Goal: Task Accomplishment & Management: Use online tool/utility

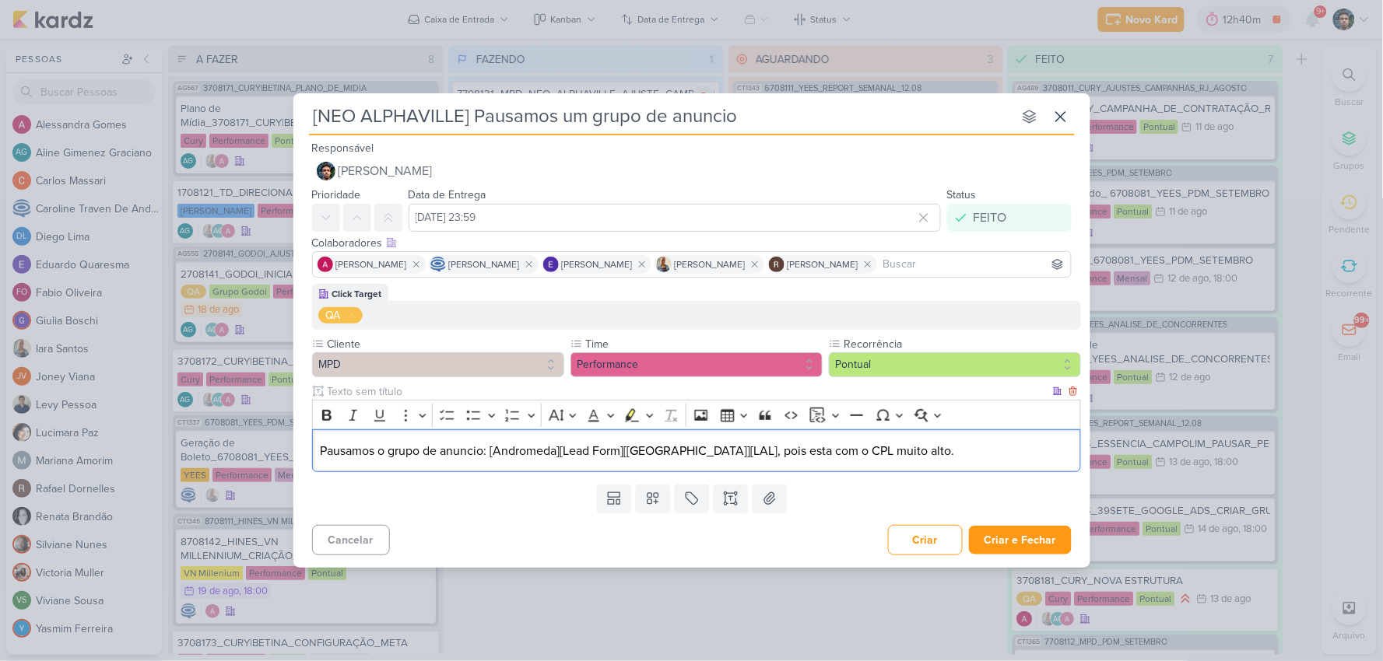
scroll to position [182, 0]
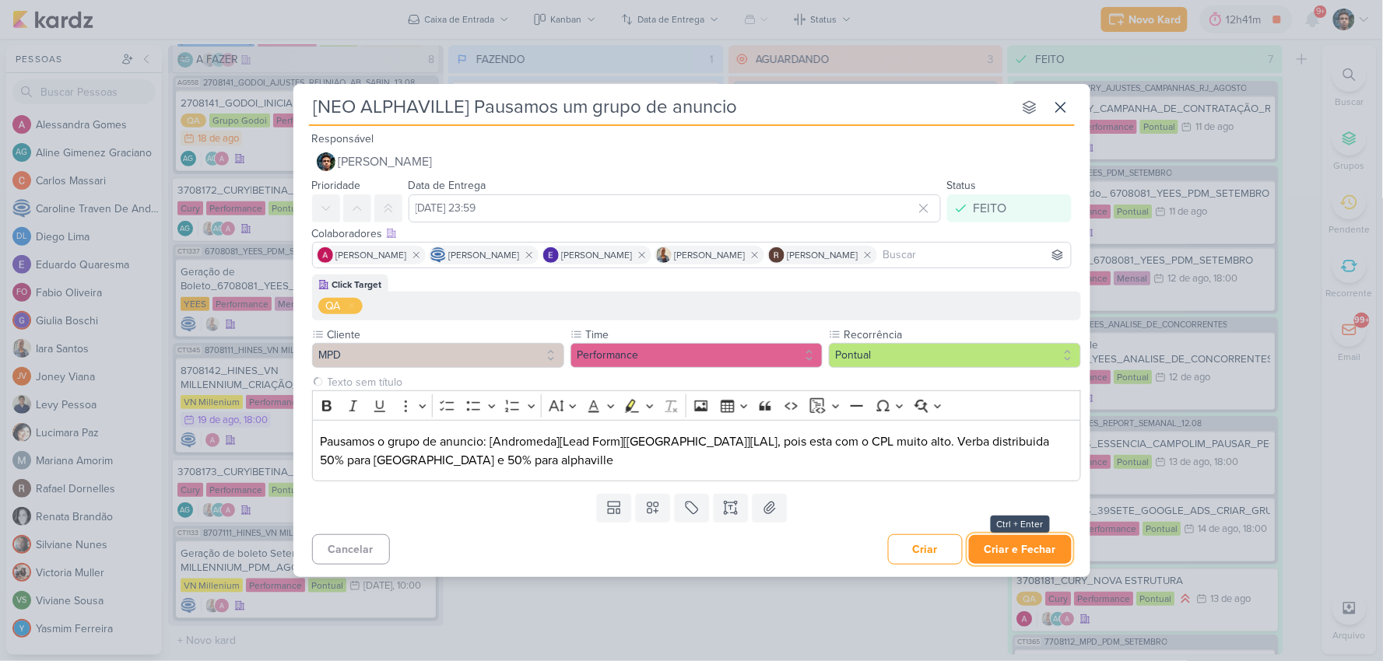
click at [1012, 558] on button "Criar e Fechar" at bounding box center [1020, 549] width 103 height 29
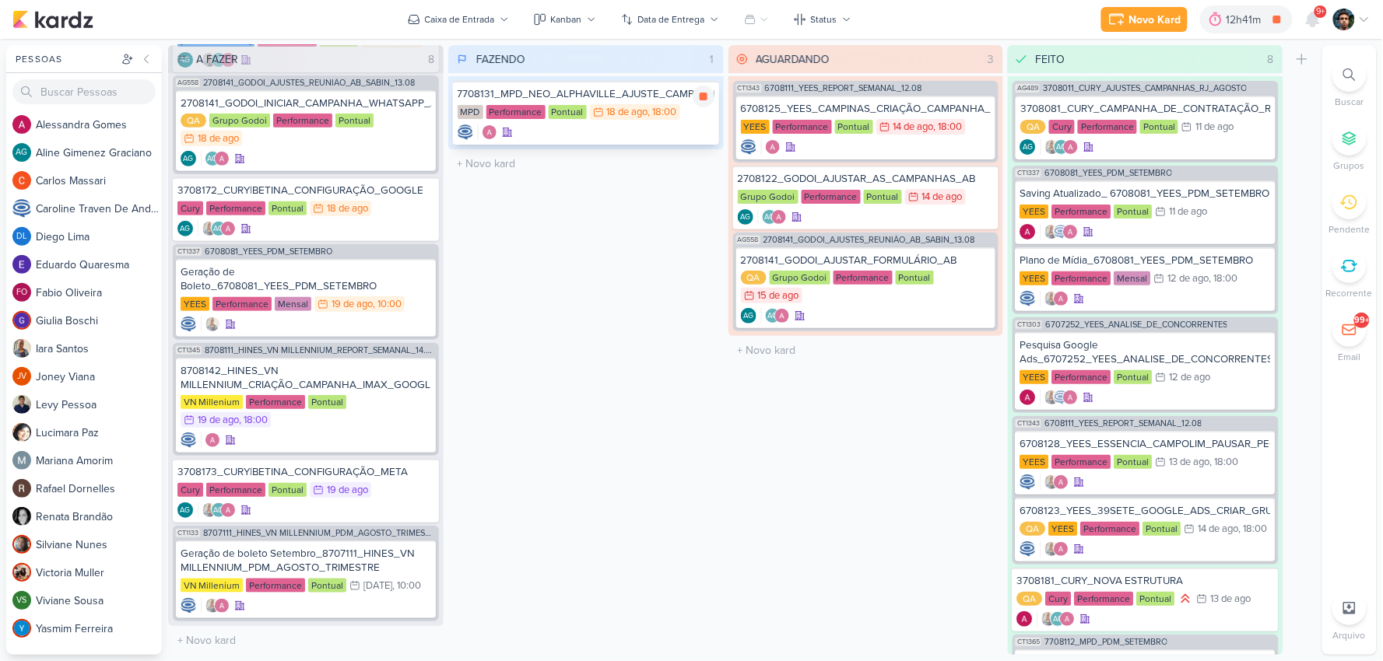
click at [695, 118] on div "MPD Performance Pontual 18/8 [DATE] 18:00" at bounding box center [586, 112] width 257 height 17
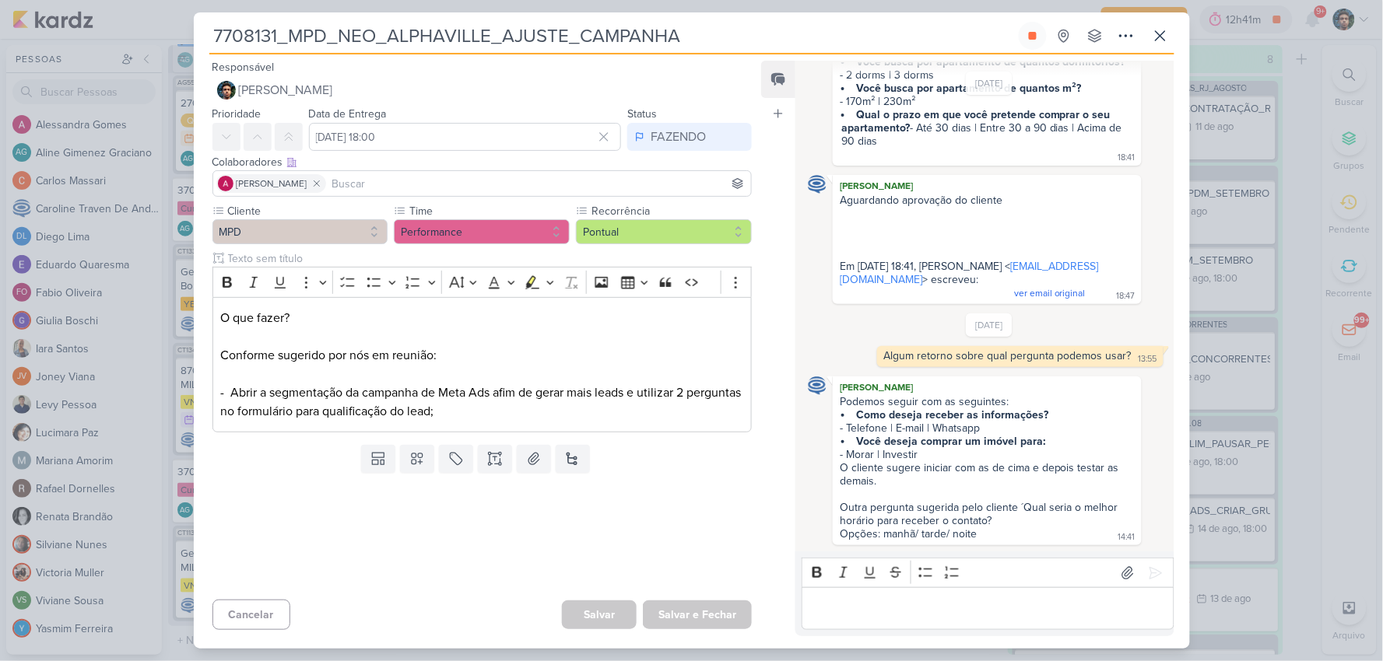
scroll to position [180, 0]
click at [897, 610] on p "Editor editing area: main" at bounding box center [988, 609] width 356 height 19
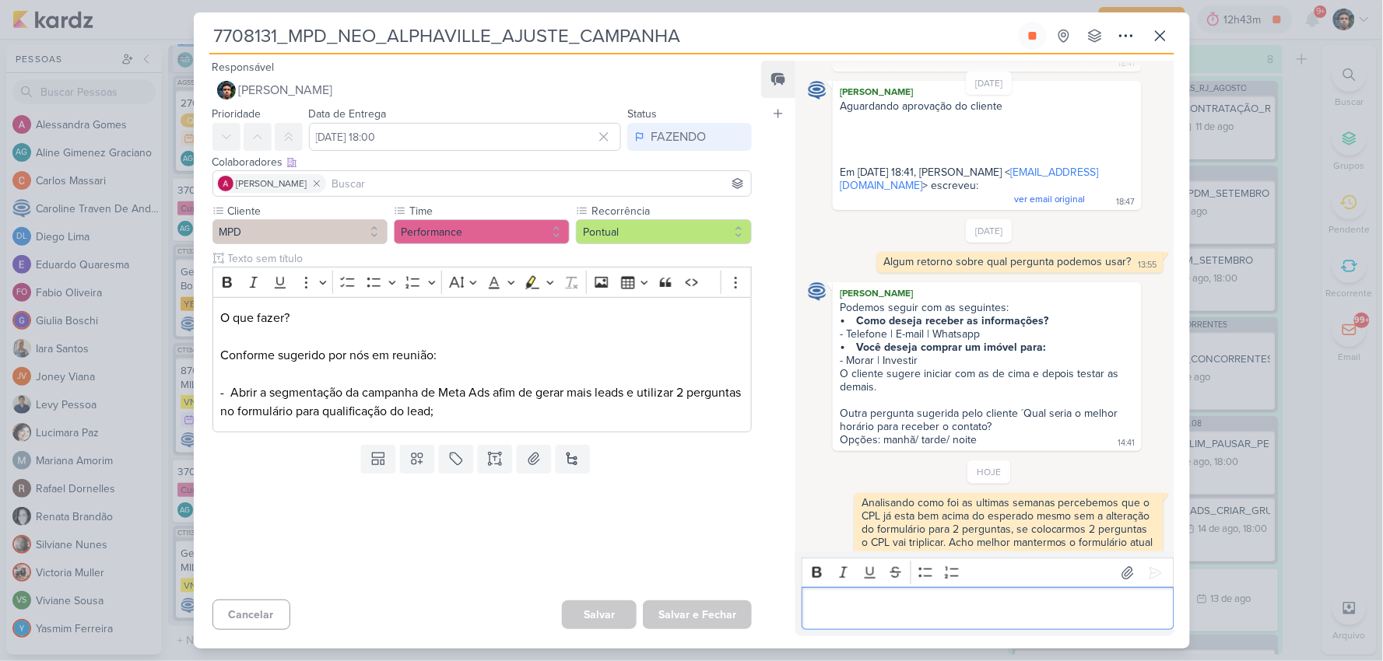
scroll to position [313, 0]
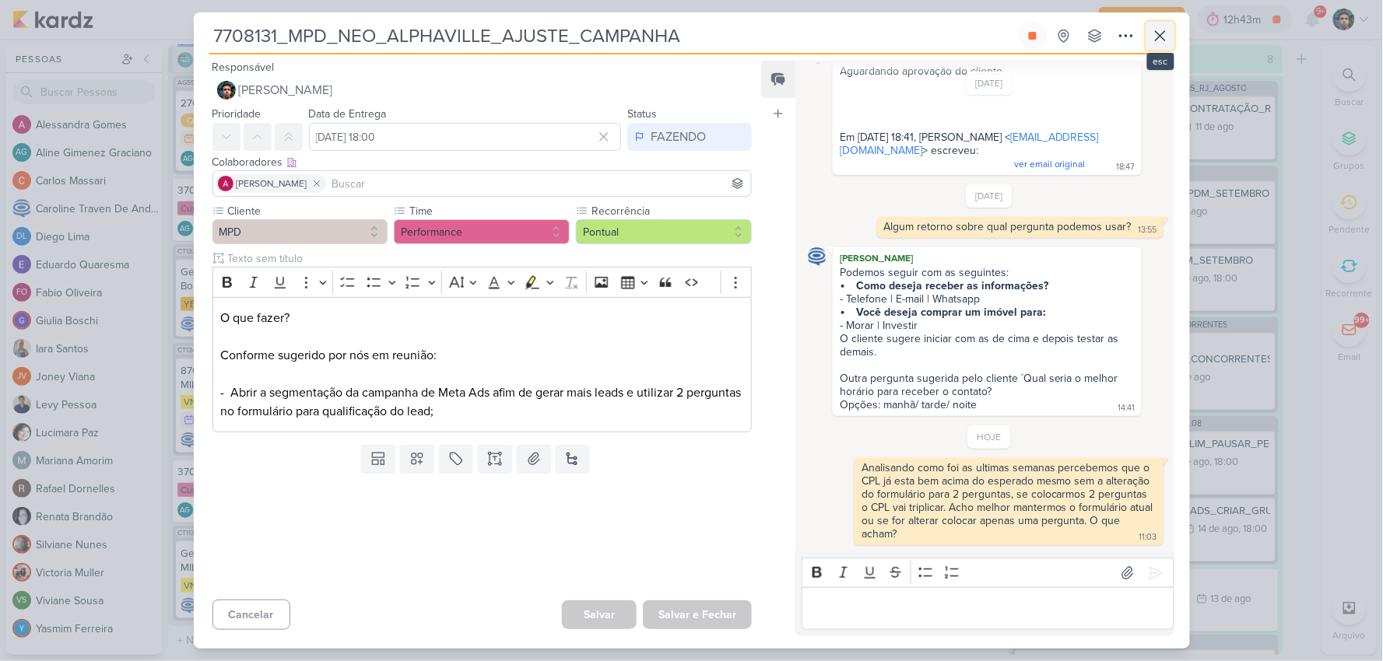
click at [1156, 36] on icon at bounding box center [1160, 35] width 19 height 19
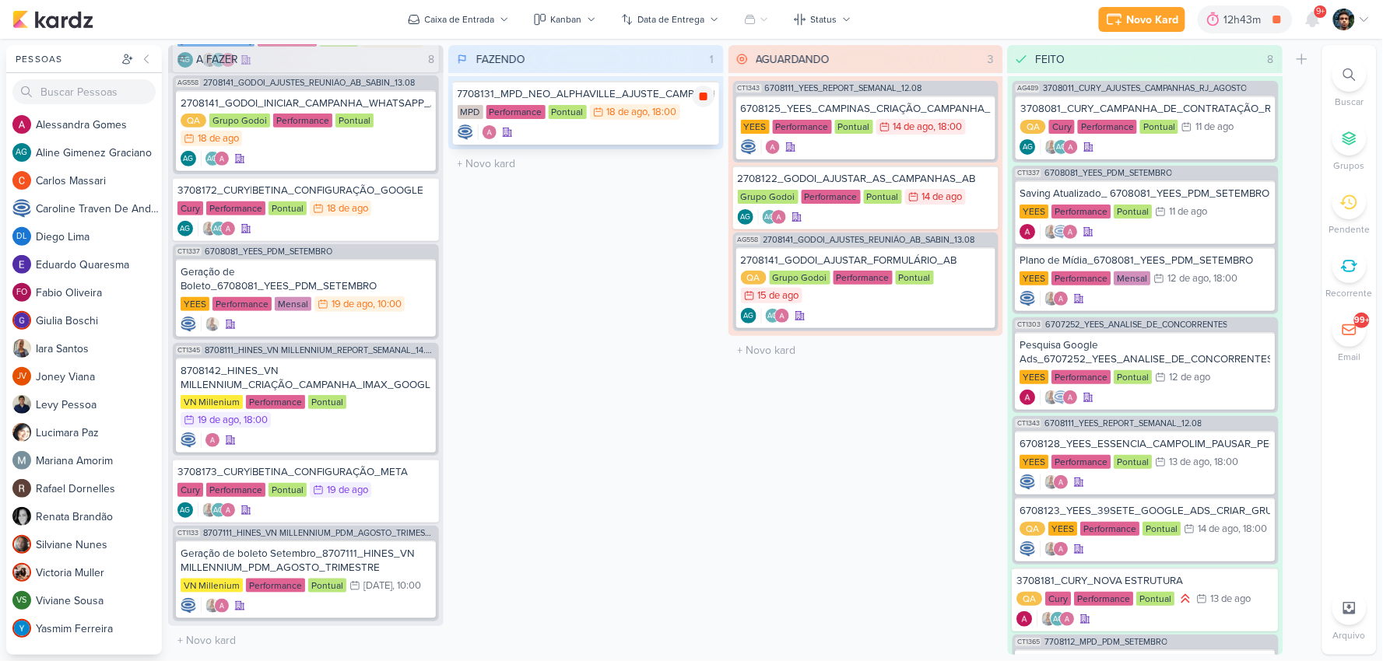
click at [701, 96] on icon at bounding box center [704, 97] width 8 height 8
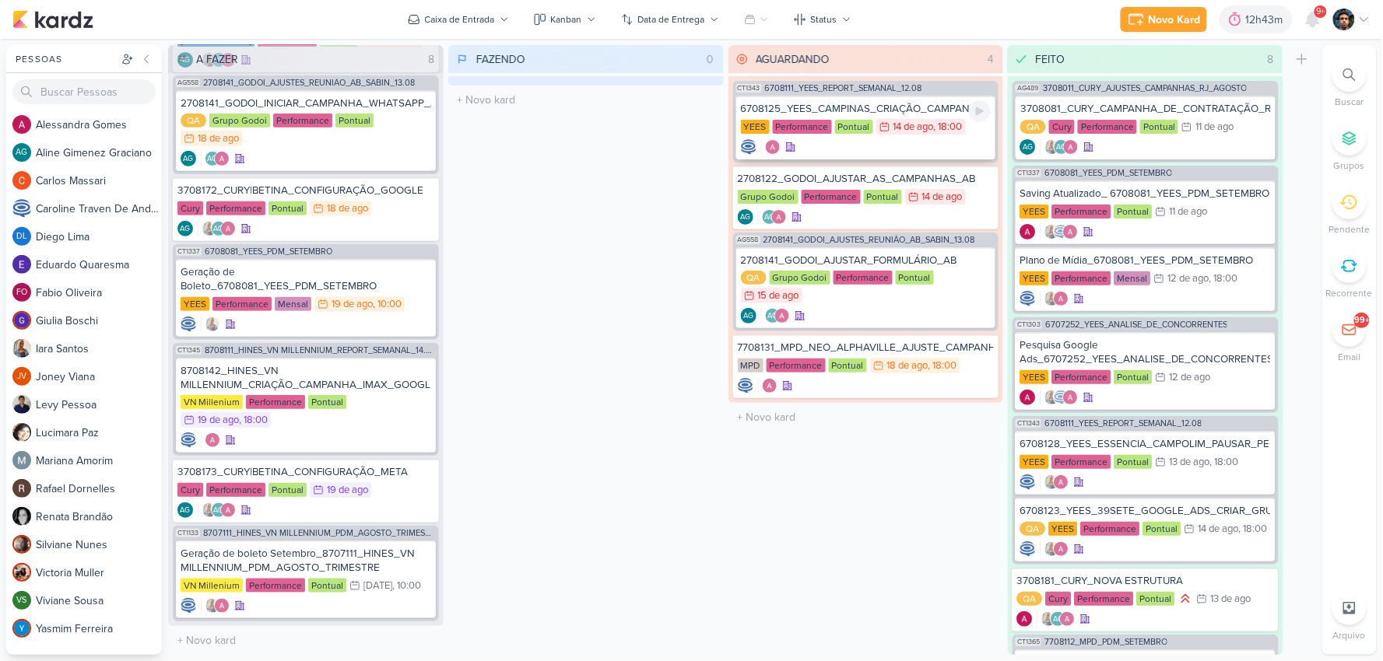
click at [907, 146] on div at bounding box center [866, 147] width 251 height 16
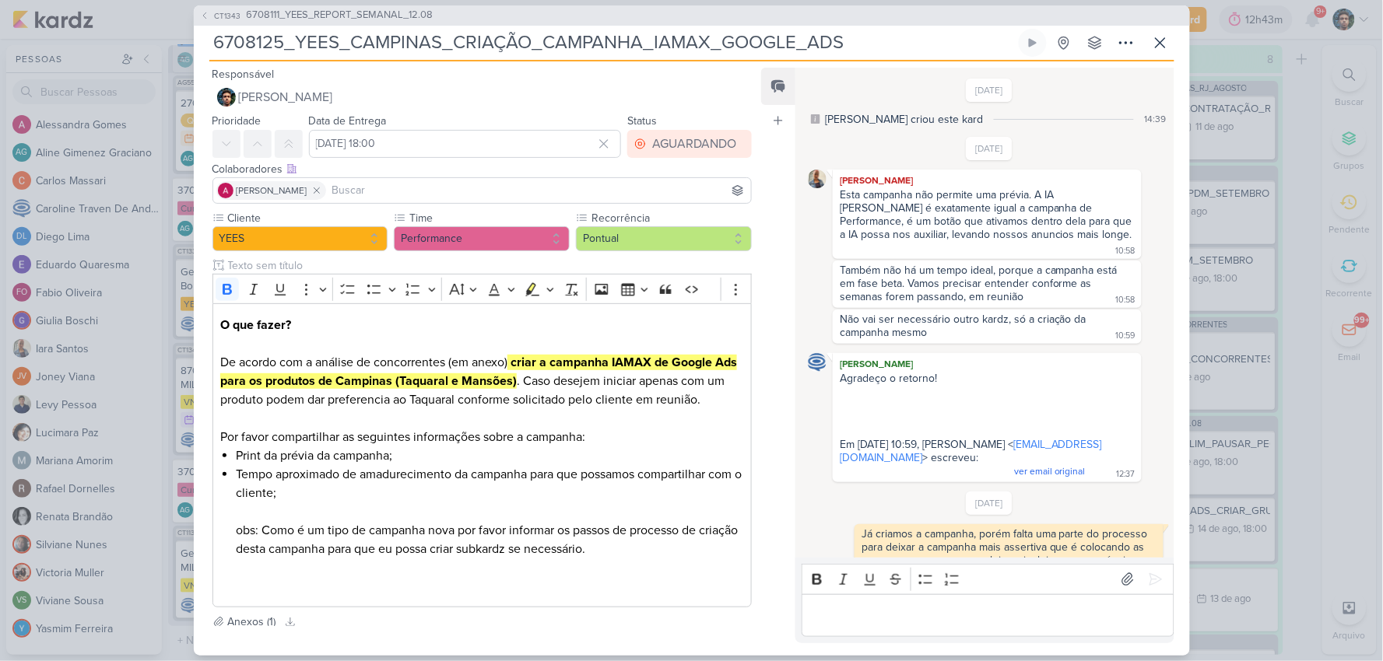
scroll to position [60, 0]
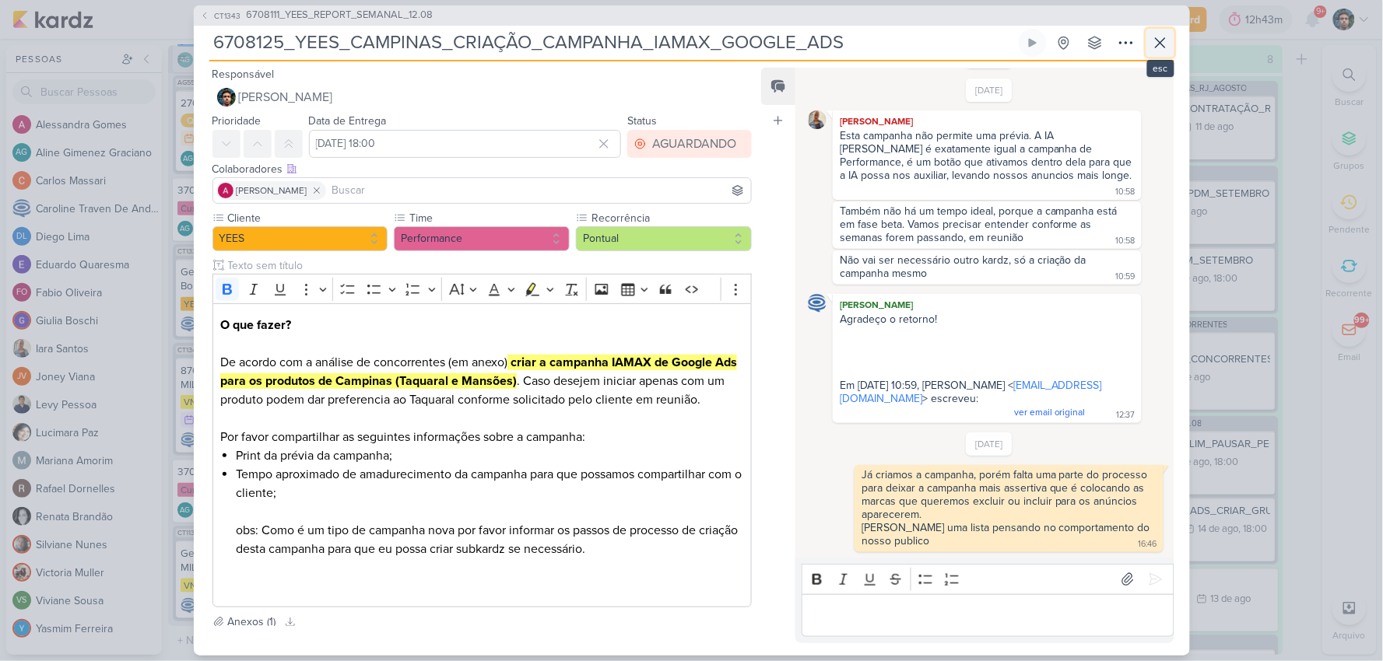
click at [1163, 41] on icon at bounding box center [1160, 42] width 19 height 19
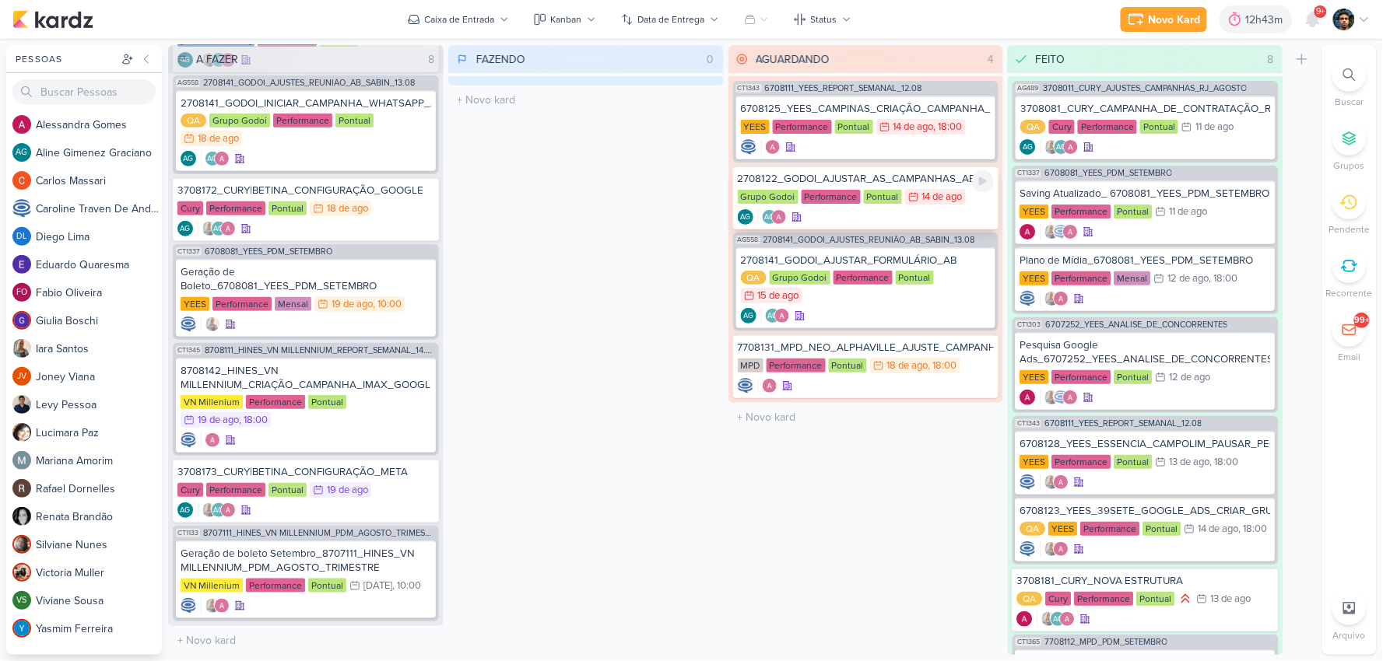
click at [947, 210] on div "AG AG" at bounding box center [866, 217] width 257 height 16
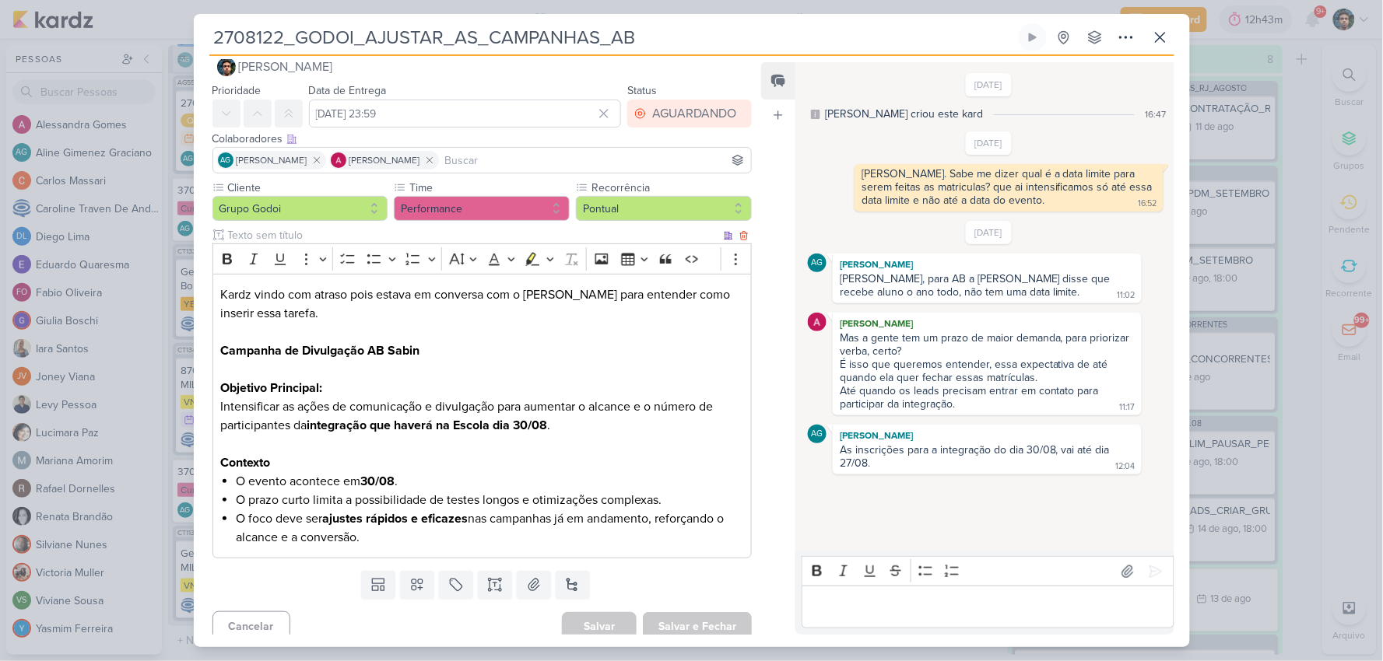
scroll to position [36, 0]
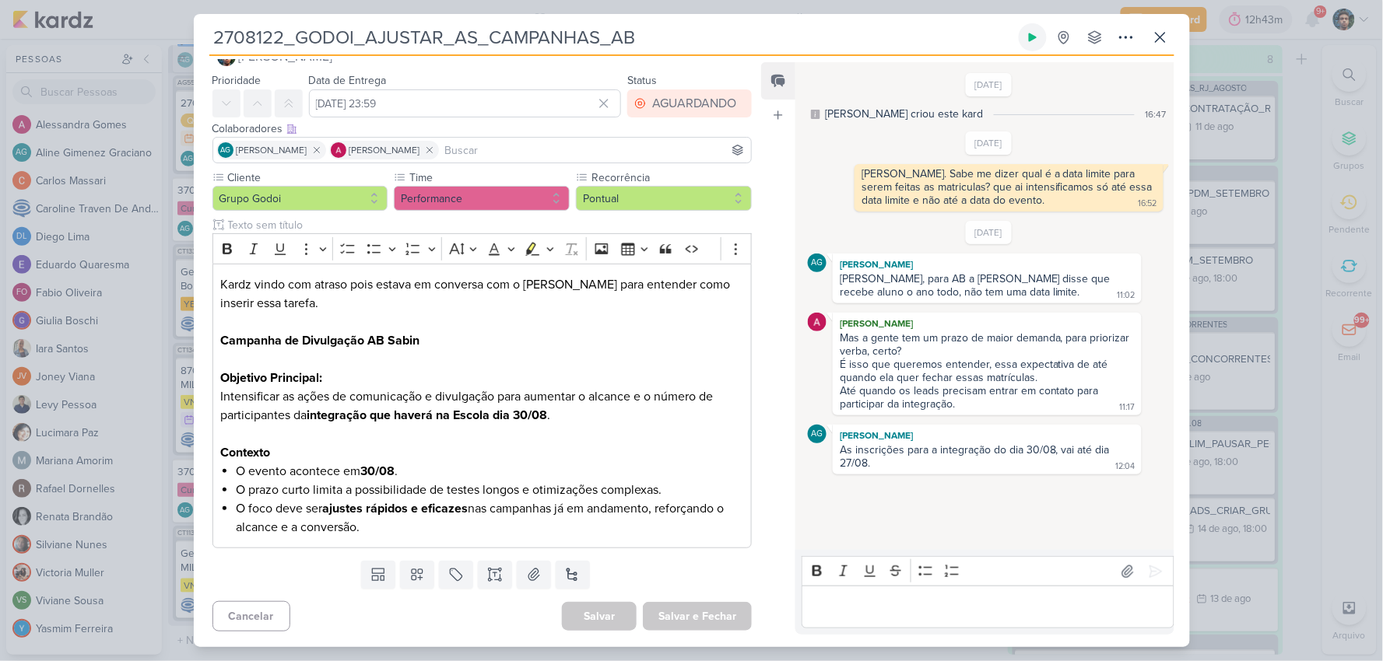
click at [1035, 35] on icon at bounding box center [1032, 37] width 12 height 12
click at [885, 623] on div "Editor editing area: main" at bounding box center [988, 607] width 372 height 43
click at [1031, 35] on icon at bounding box center [1033, 37] width 8 height 8
click at [900, 603] on p "Editor editing area: main" at bounding box center [988, 607] width 356 height 19
click at [1164, 39] on icon at bounding box center [1160, 37] width 19 height 19
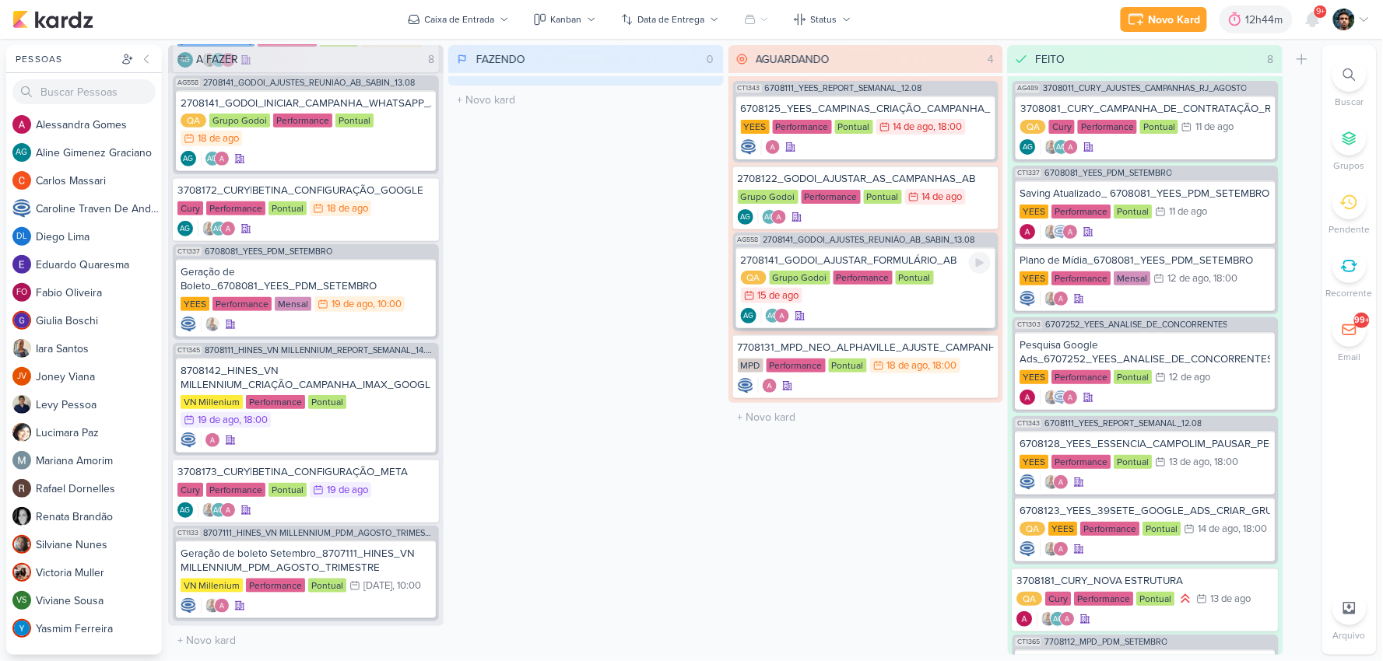
click at [866, 304] on div "2708141_GODOI_AJUSTAR_FORMULÁRIO_AB QA Grupo Godoi Performance Pontual 15/8 [DA…" at bounding box center [866, 287] width 260 height 81
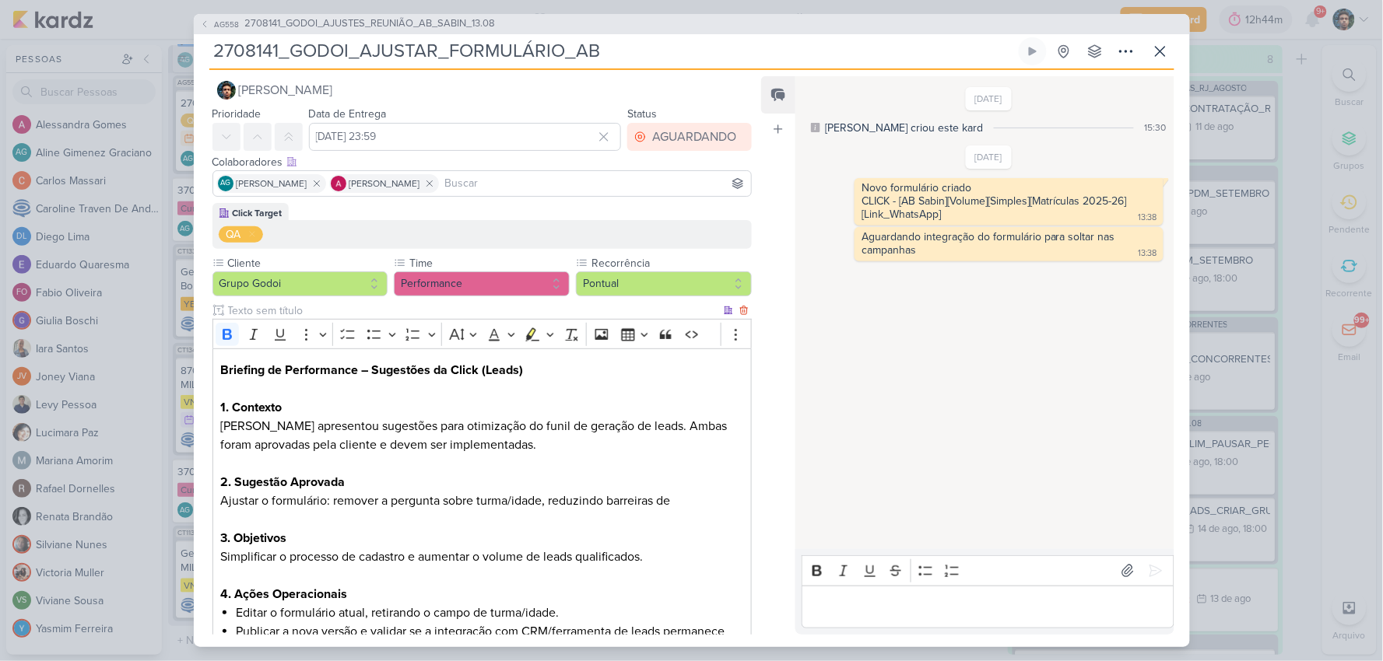
scroll to position [0, 0]
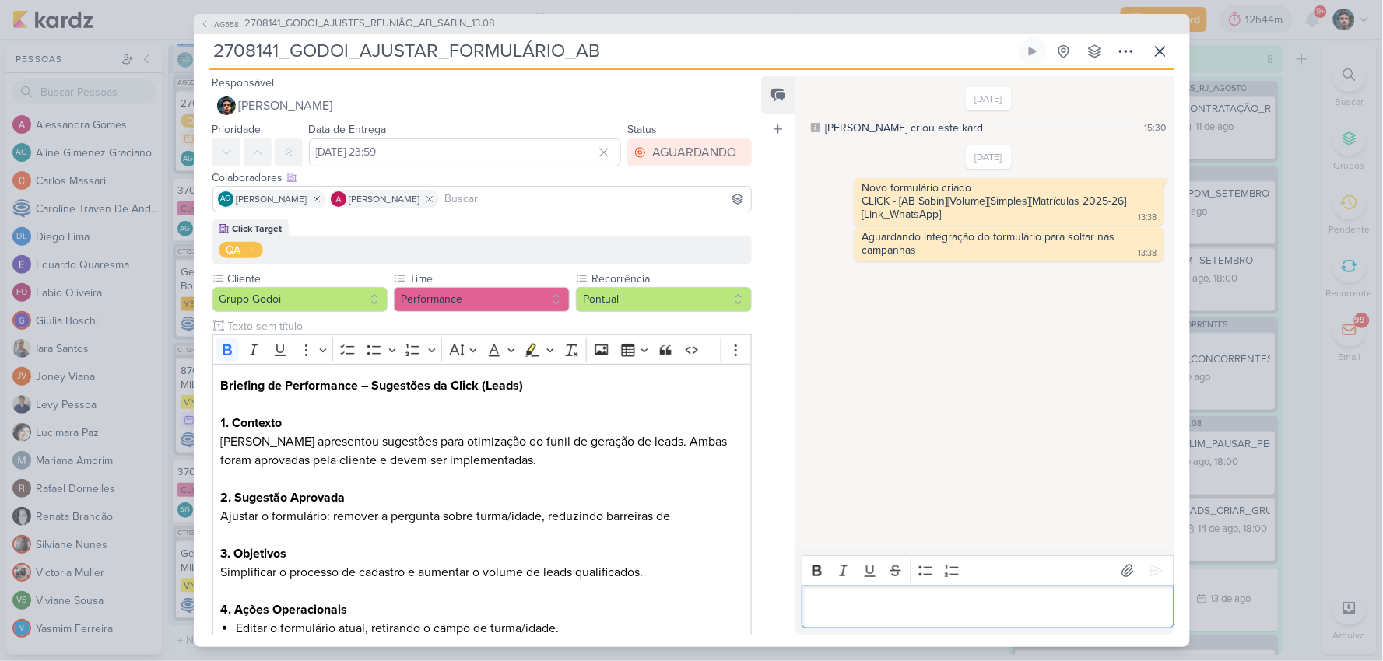
click at [893, 612] on p "Editor editing area: main" at bounding box center [988, 607] width 356 height 19
click at [1040, 45] on button at bounding box center [1033, 51] width 28 height 28
click at [1160, 52] on icon at bounding box center [1160, 51] width 19 height 19
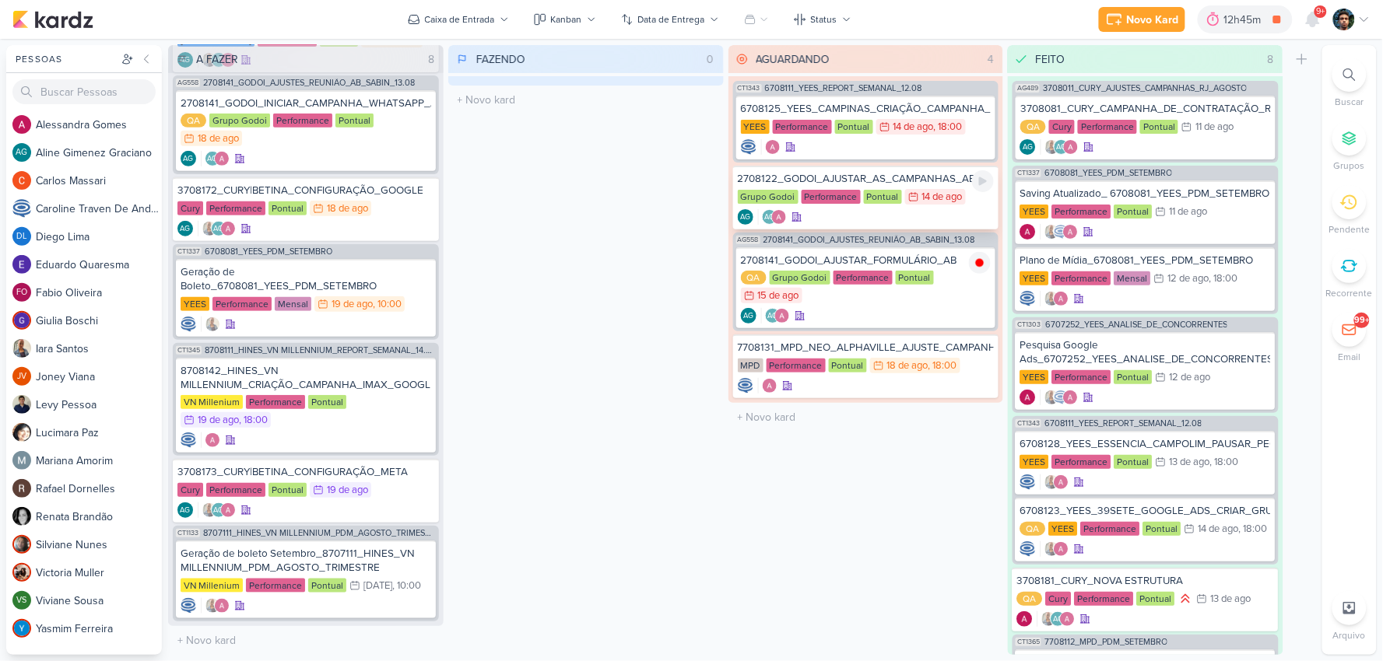
click at [840, 220] on div "AG AG" at bounding box center [866, 217] width 257 height 16
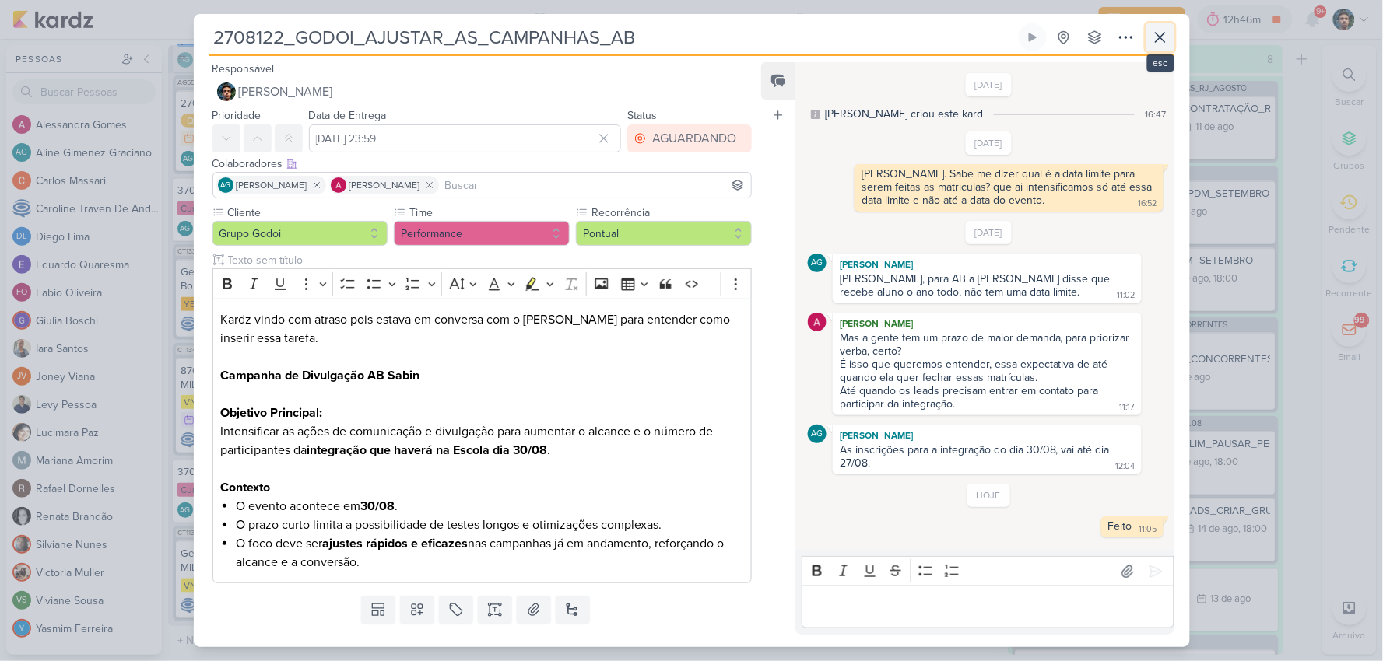
click at [1173, 32] on button at bounding box center [1160, 37] width 28 height 28
